Goal: Task Accomplishment & Management: Use online tool/utility

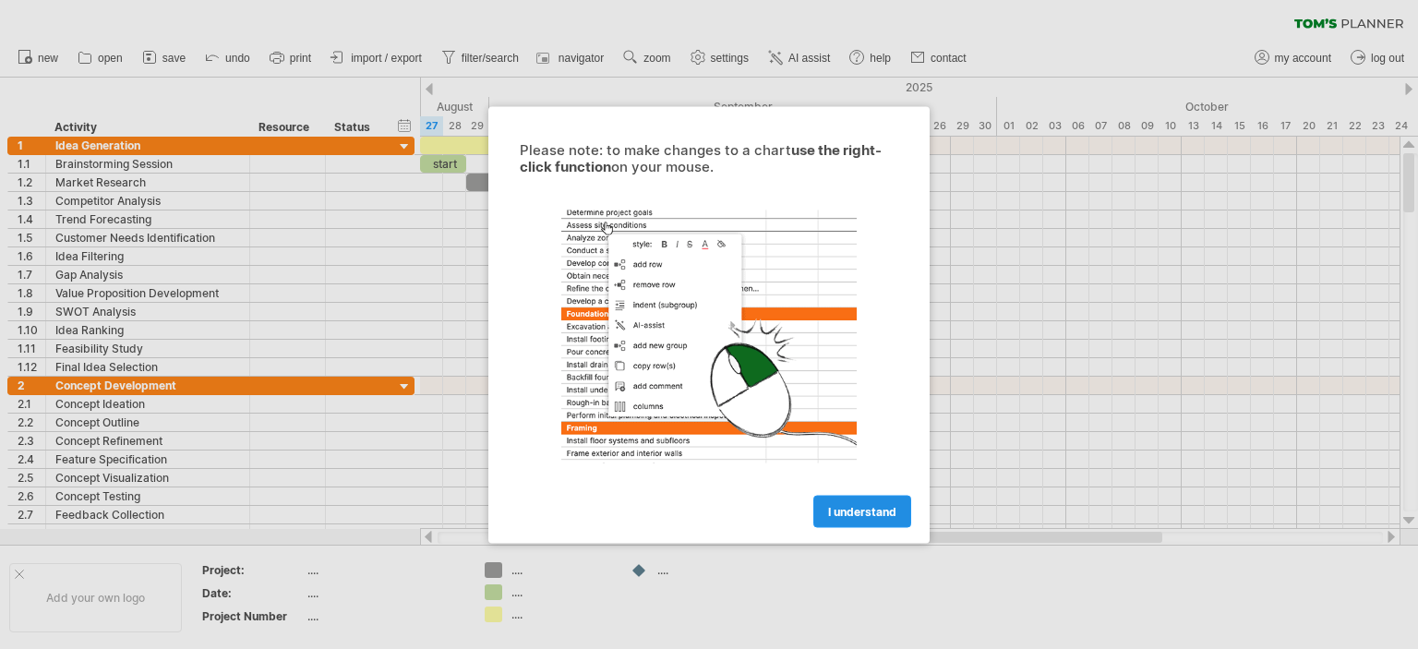
click at [879, 496] on link "I understand" at bounding box center [862, 511] width 98 height 32
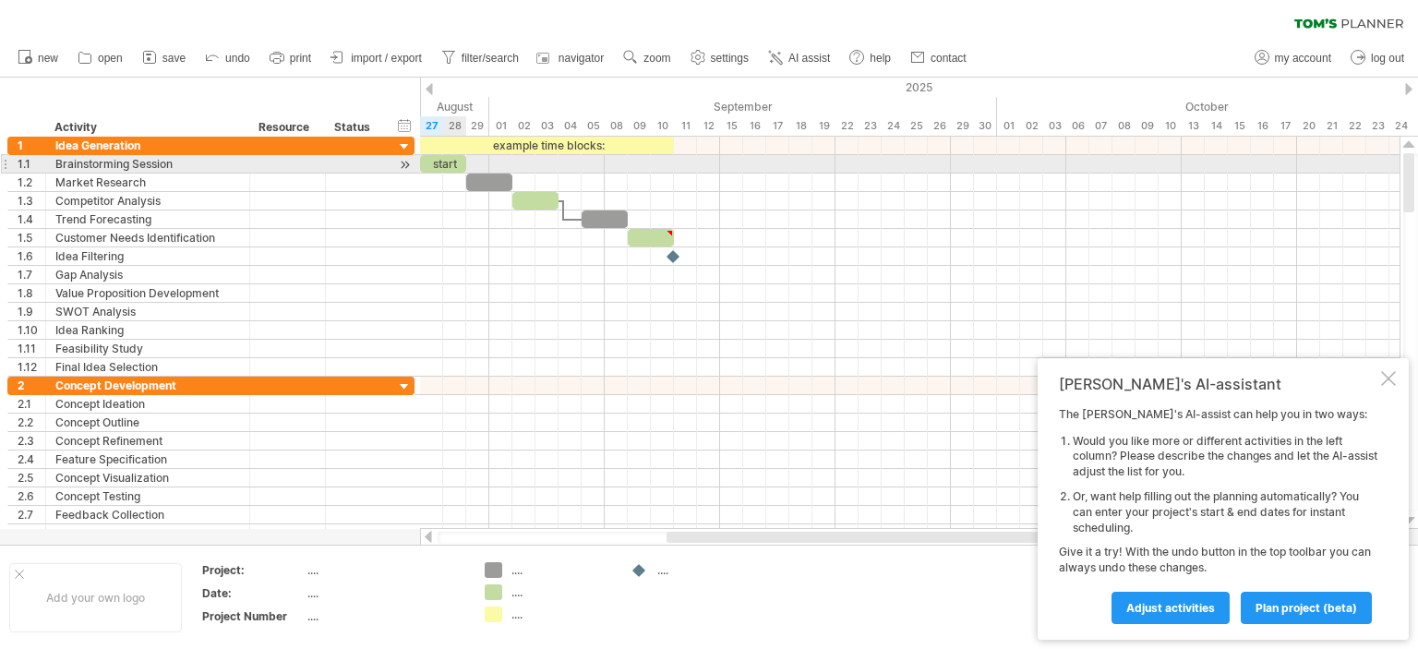
click at [446, 166] on div "start" at bounding box center [443, 164] width 46 height 18
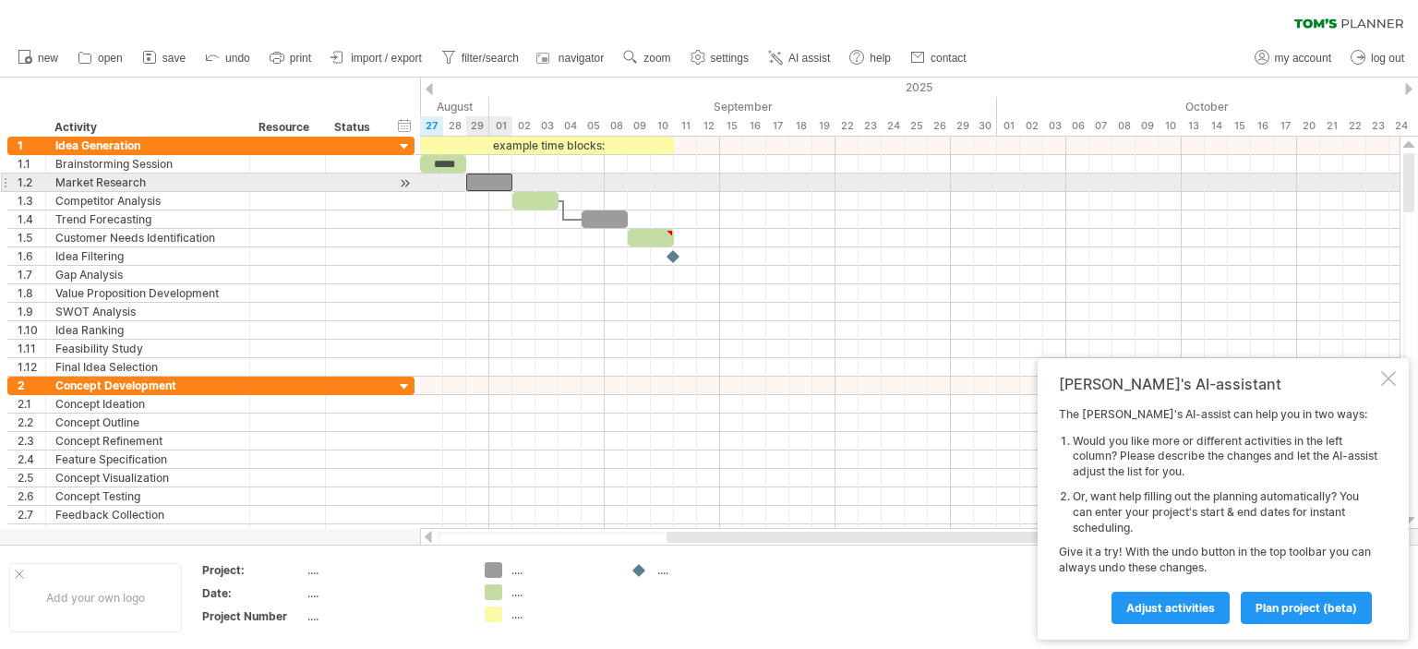
click at [493, 184] on div at bounding box center [489, 183] width 46 height 18
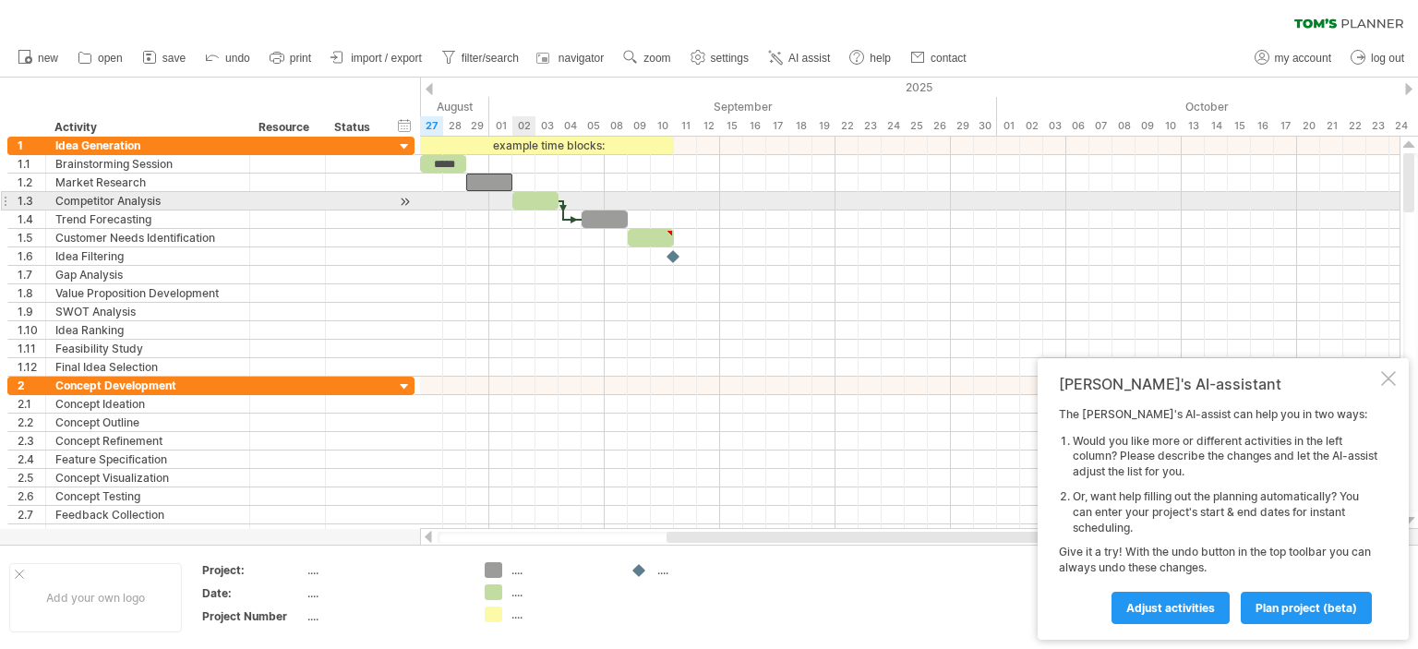
click at [532, 194] on div at bounding box center [535, 201] width 46 height 18
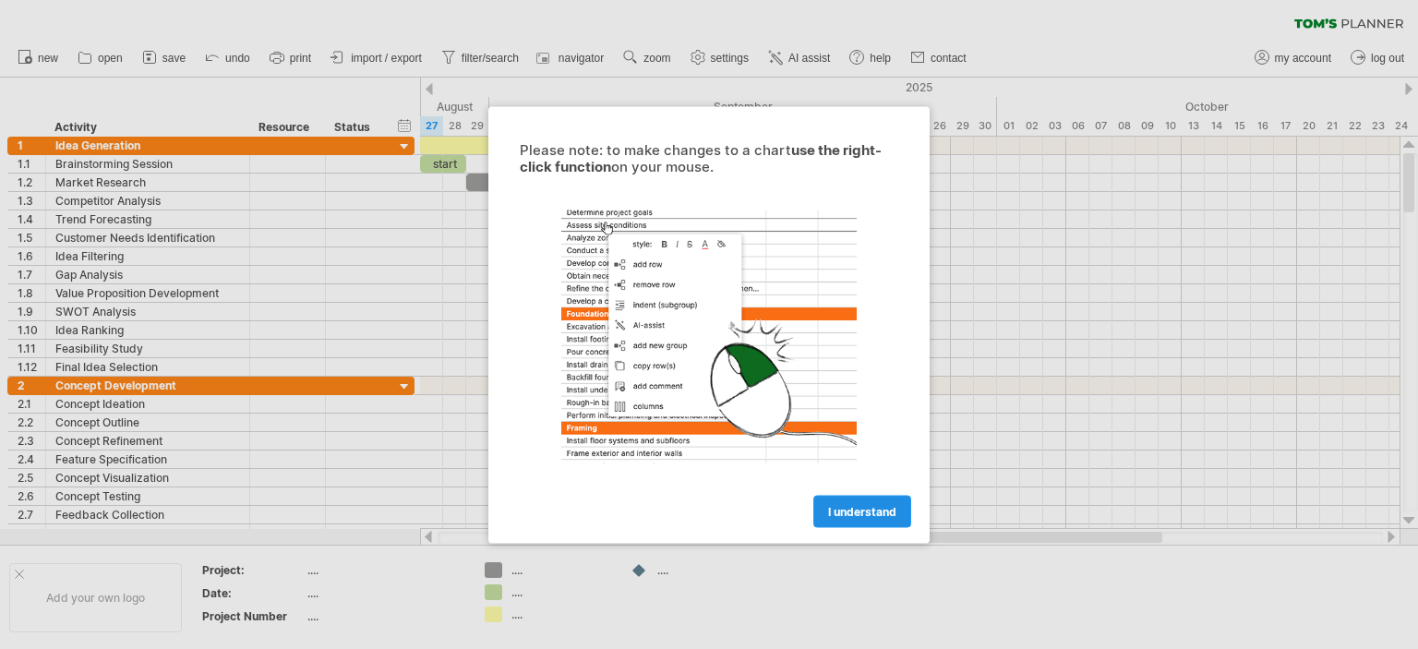
click at [849, 512] on span "I understand" at bounding box center [862, 511] width 68 height 14
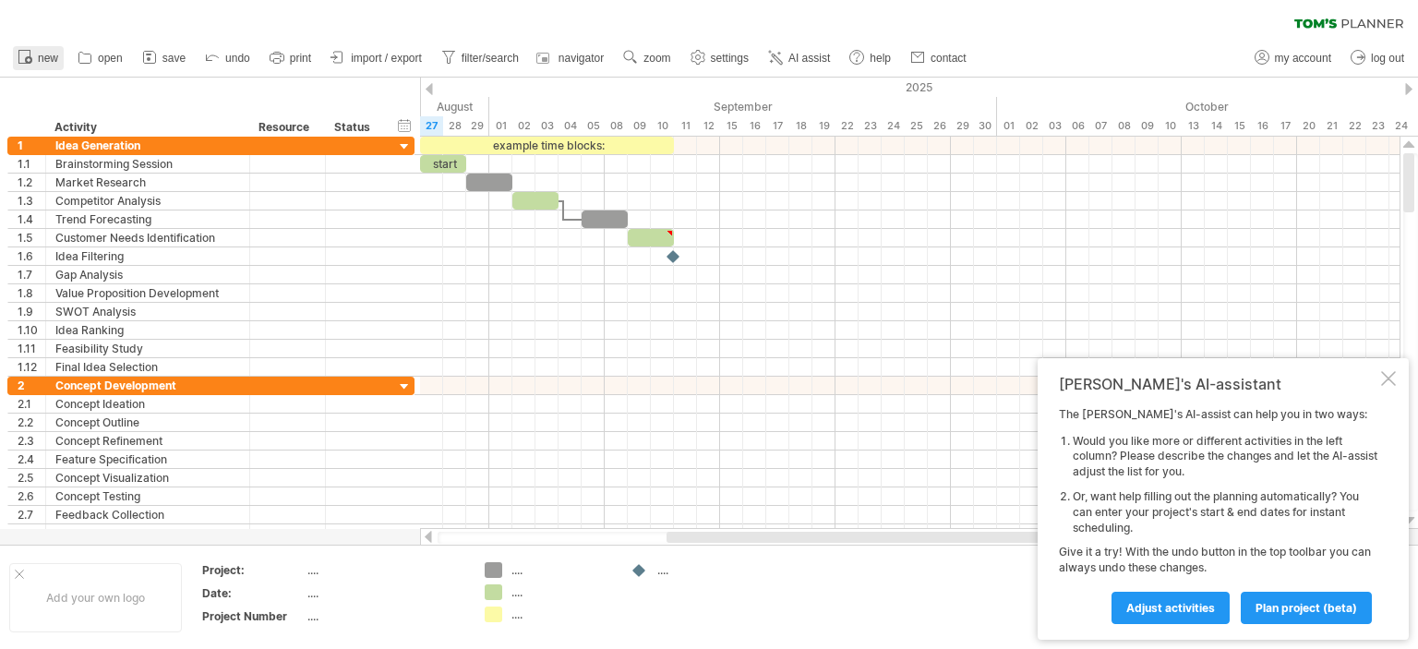
click at [44, 55] on span "new" at bounding box center [48, 58] width 20 height 13
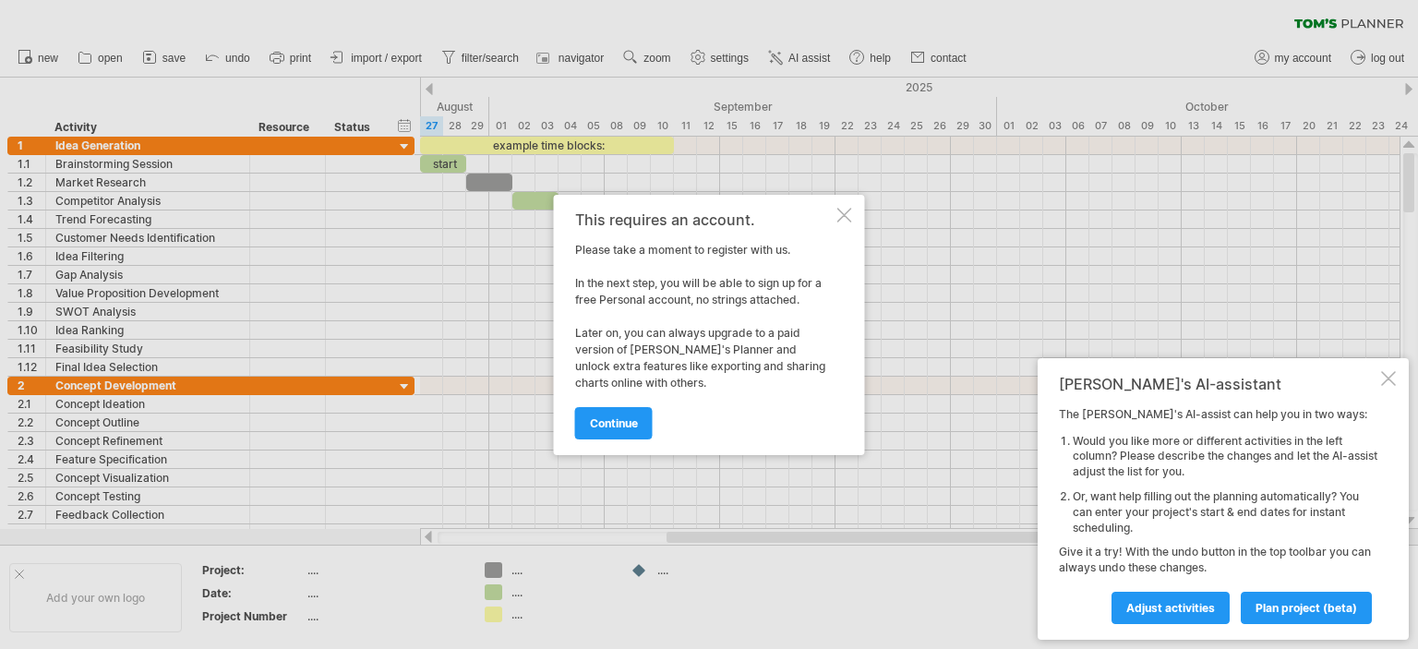
click at [817, 216] on div "This requires an account." at bounding box center [704, 219] width 259 height 17
click at [861, 203] on div "This requires an account. Please take a moment to register with us. In the next…" at bounding box center [709, 325] width 311 height 260
click at [849, 211] on div at bounding box center [844, 215] width 15 height 15
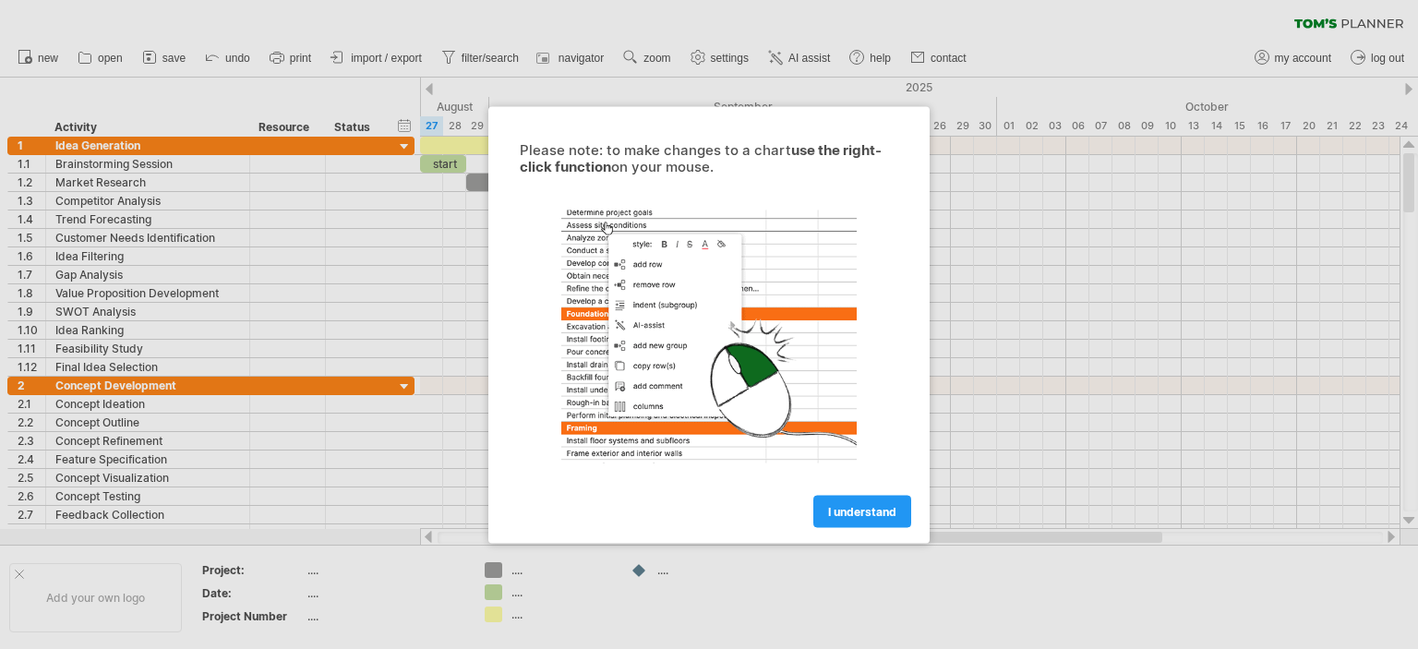
click at [851, 491] on div "I understand" at bounding box center [708, 502] width 415 height 47
click at [844, 518] on link "I understand" at bounding box center [862, 511] width 98 height 32
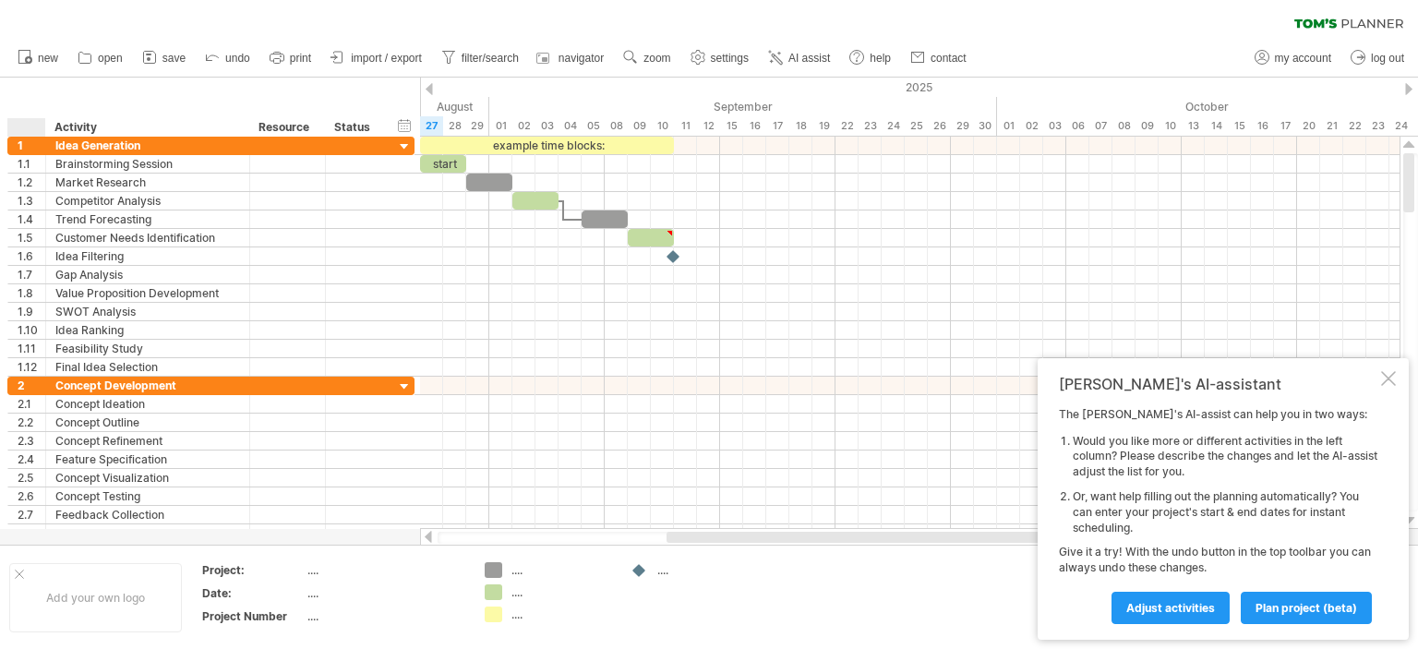
click at [28, 579] on div "Add your own logo" at bounding box center [95, 597] width 173 height 69
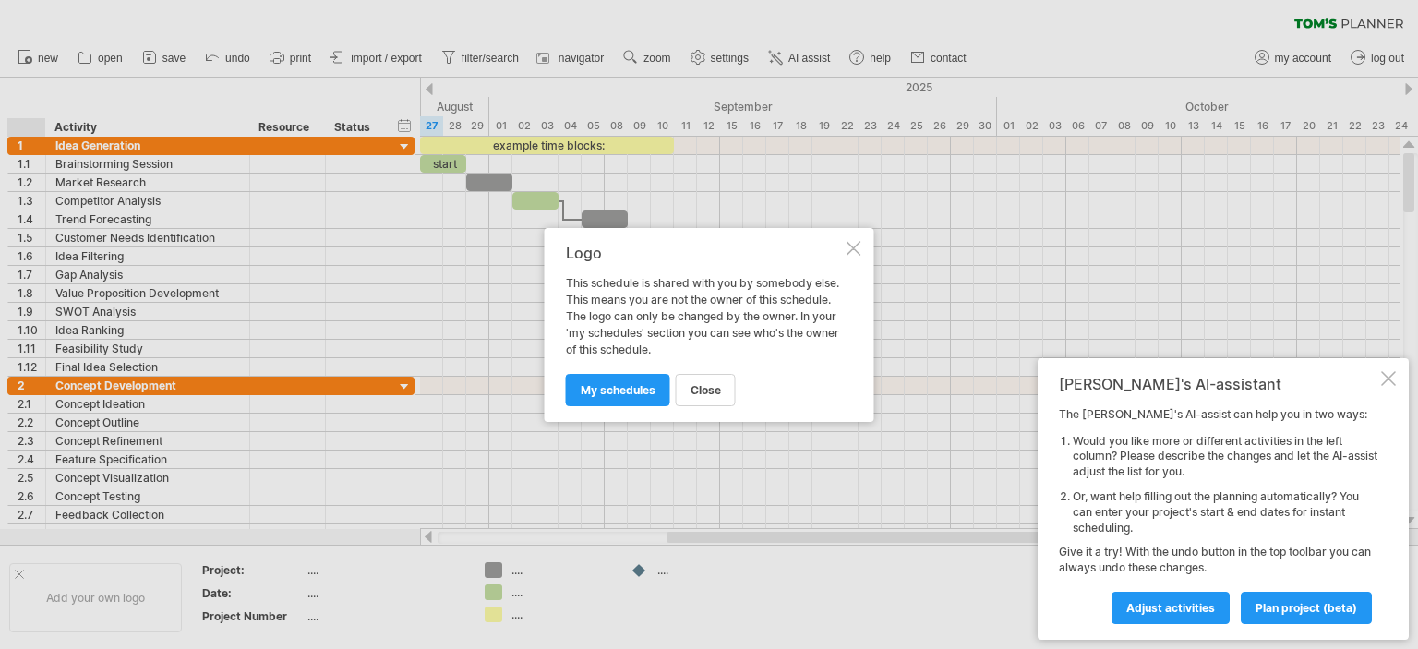
click at [709, 377] on link "close" at bounding box center [706, 390] width 60 height 32
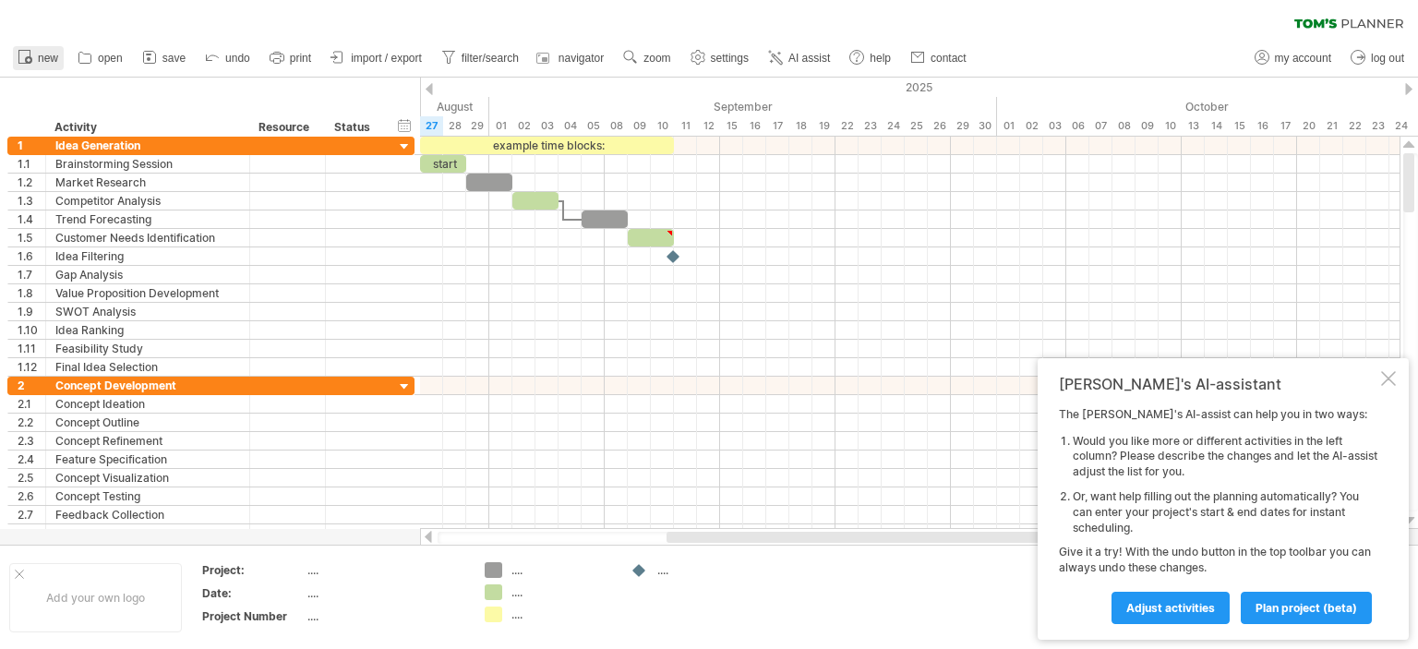
click at [37, 54] on link "new" at bounding box center [38, 58] width 51 height 24
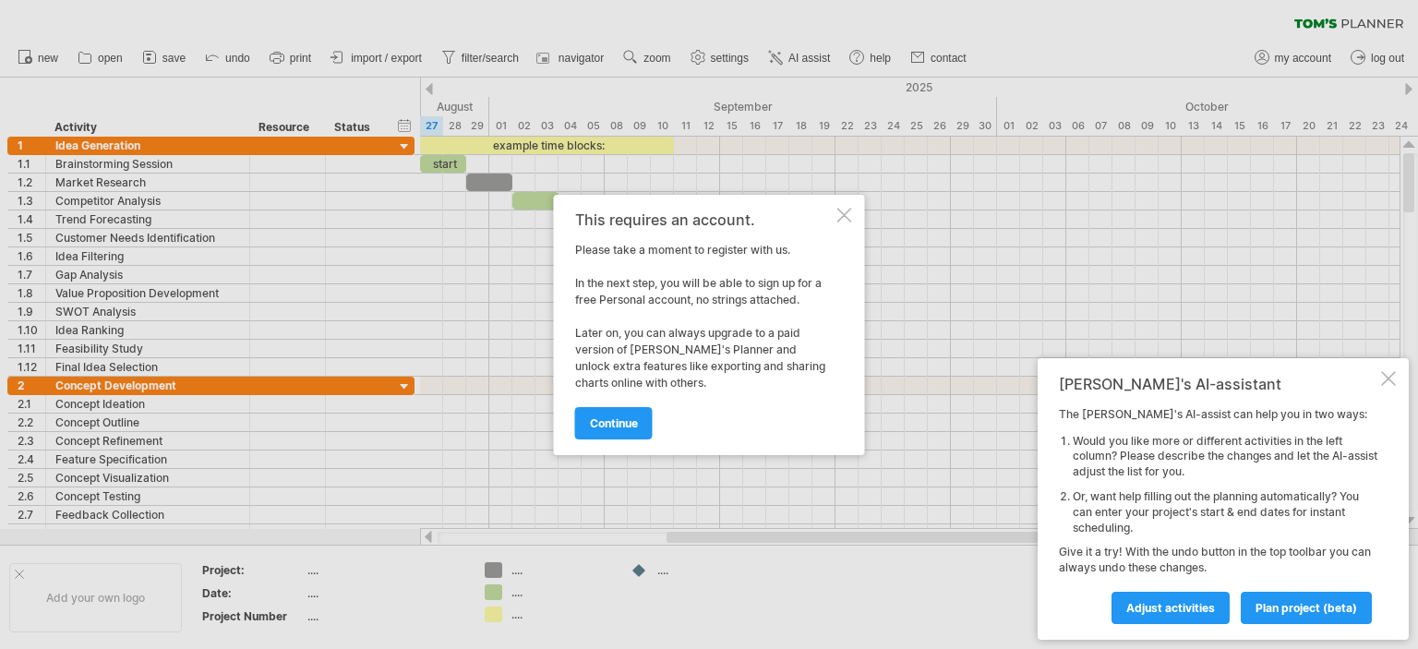
click at [625, 424] on span "continue" at bounding box center [614, 423] width 48 height 14
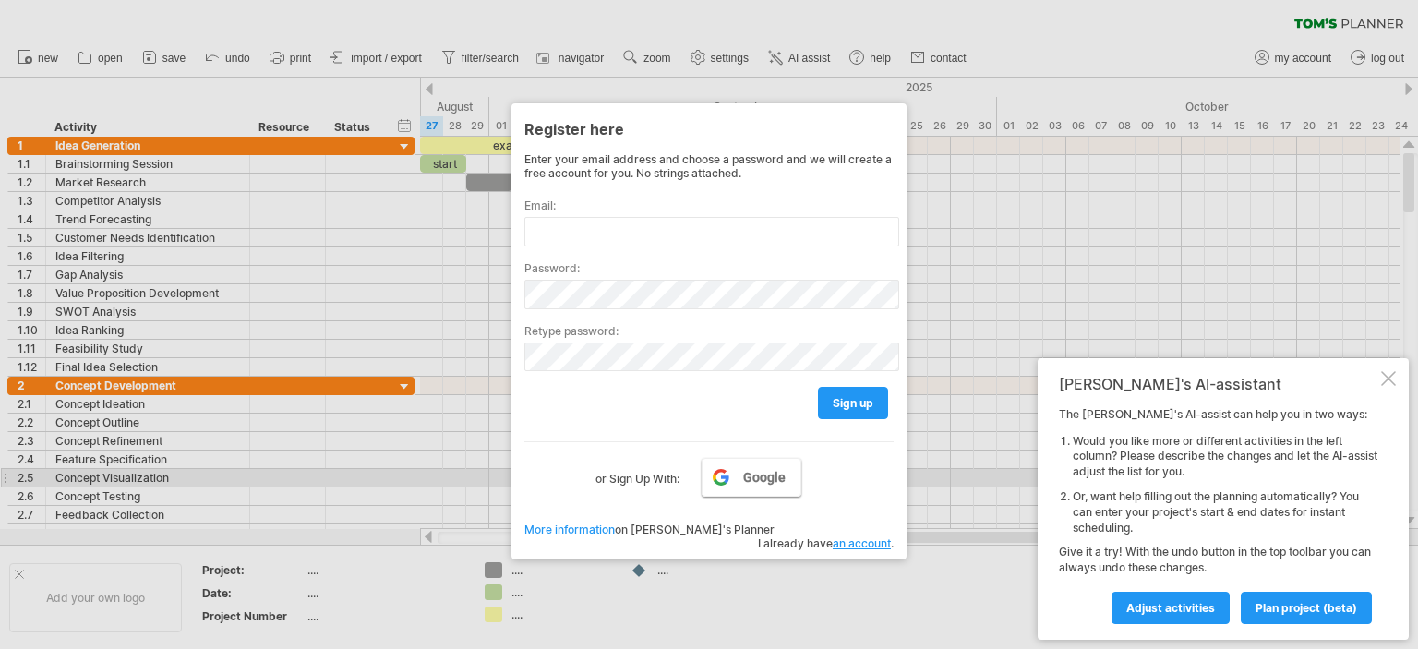
click at [735, 478] on link "Google" at bounding box center [752, 477] width 100 height 39
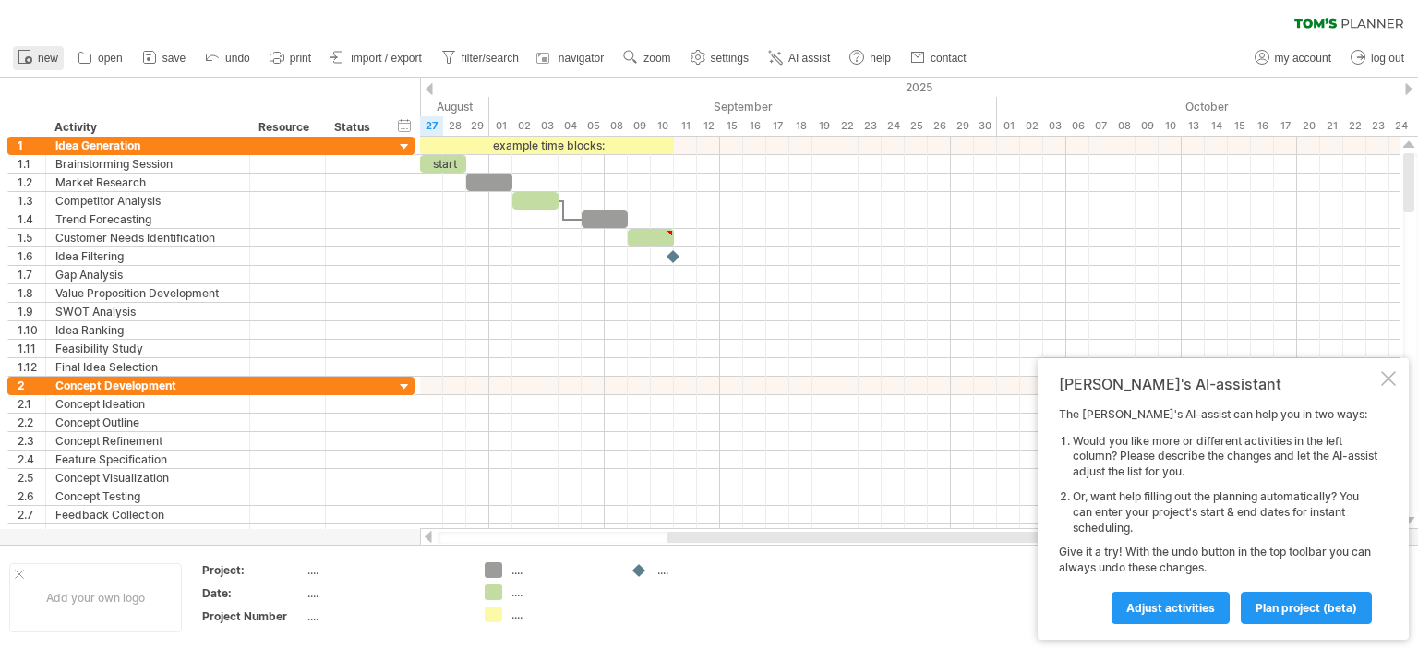
click at [52, 52] on span "new" at bounding box center [48, 58] width 20 height 13
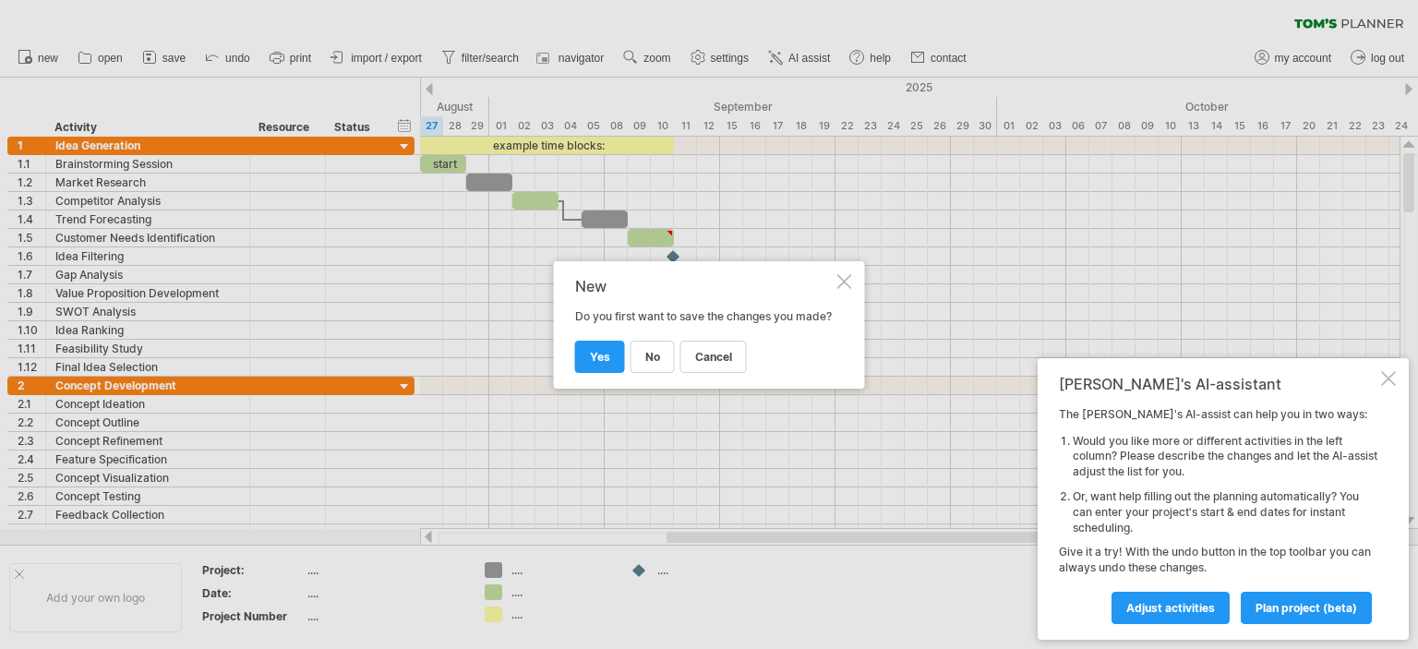
click at [661, 370] on link "no" at bounding box center [653, 357] width 44 height 32
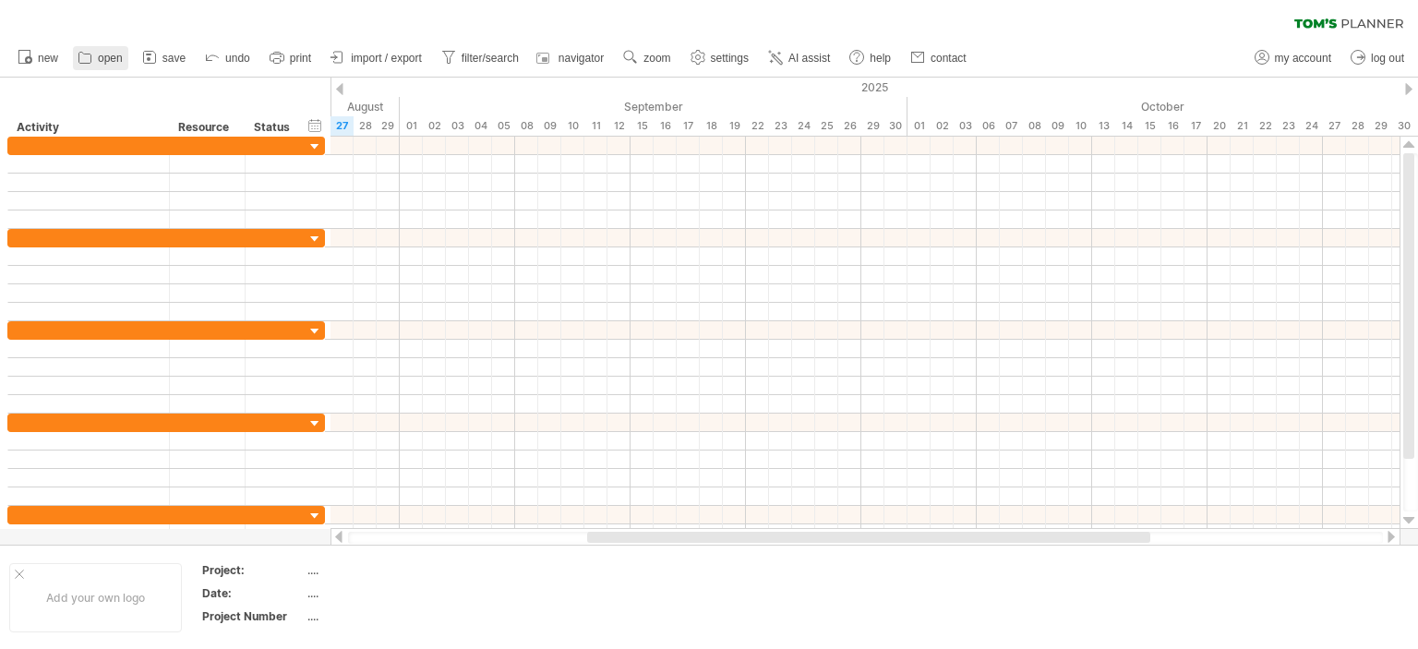
click at [107, 57] on span "open" at bounding box center [110, 58] width 25 height 13
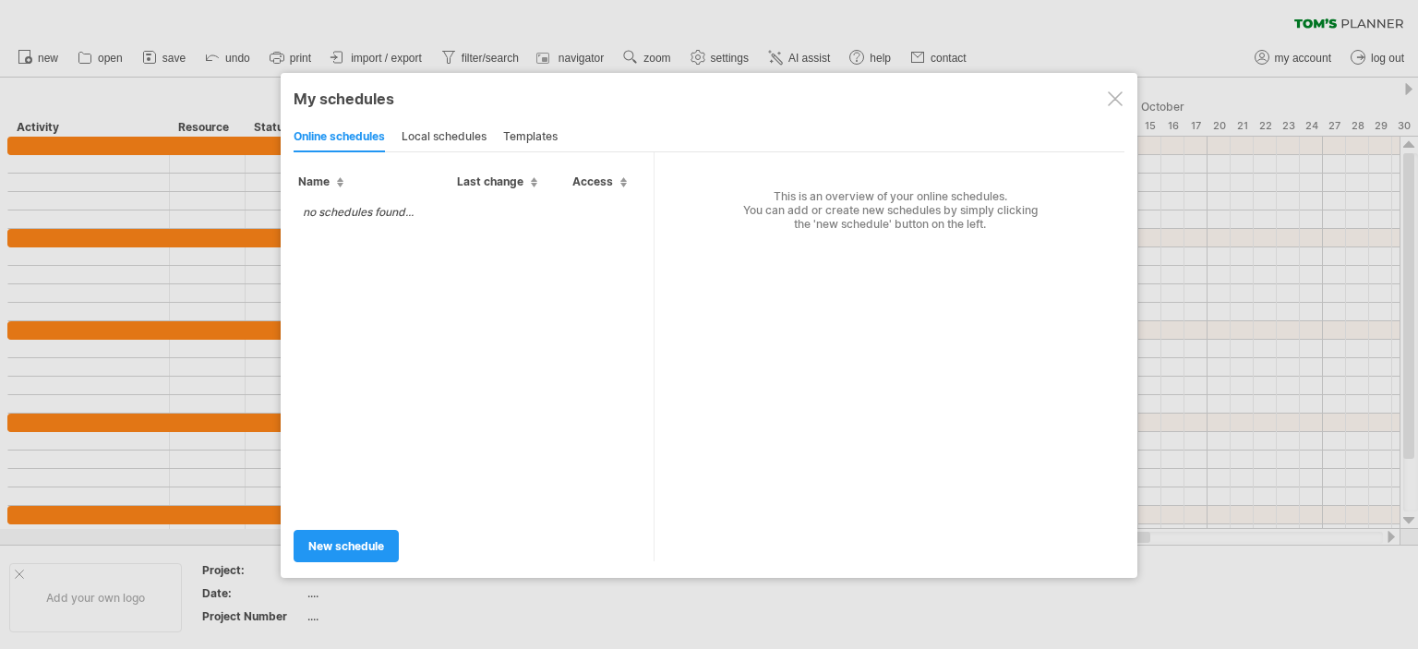
click at [540, 143] on div "templates" at bounding box center [530, 138] width 54 height 30
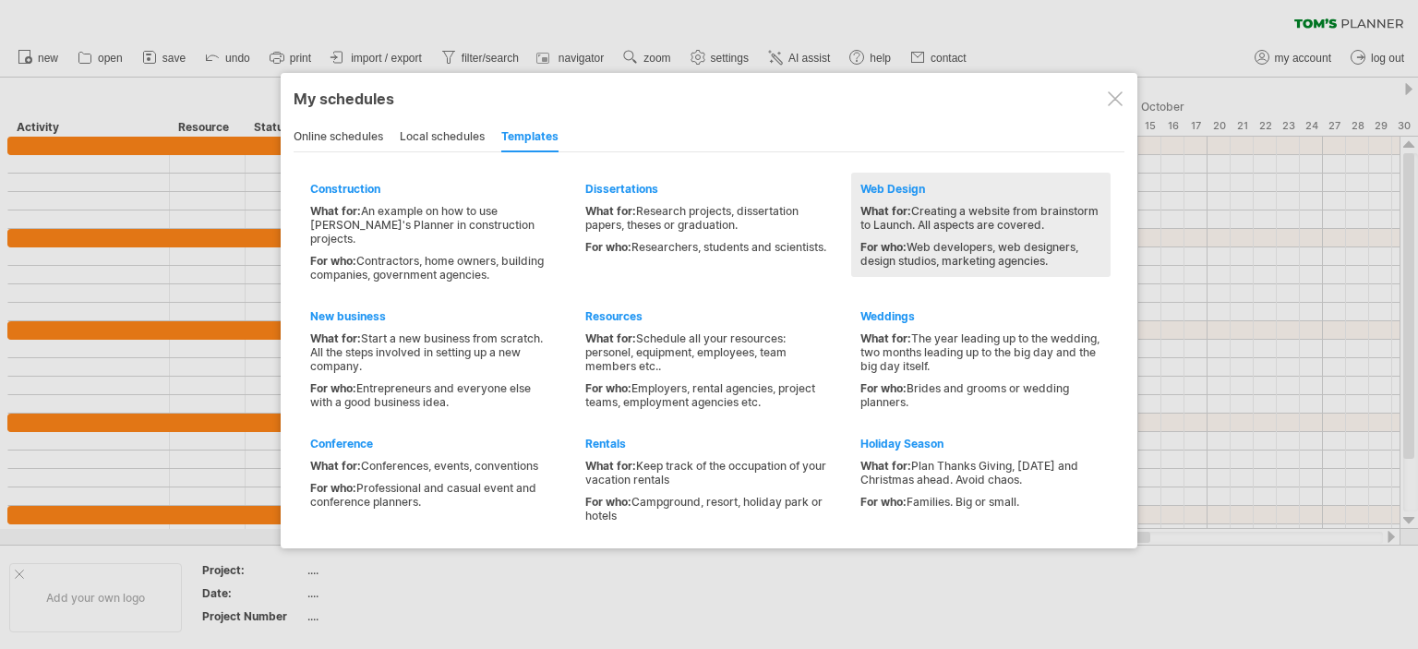
click at [986, 213] on div "What for: Creating a website from brainstorm to Launch. All aspects are covered." at bounding box center [981, 218] width 241 height 28
